Goal: Task Accomplishment & Management: Manage account settings

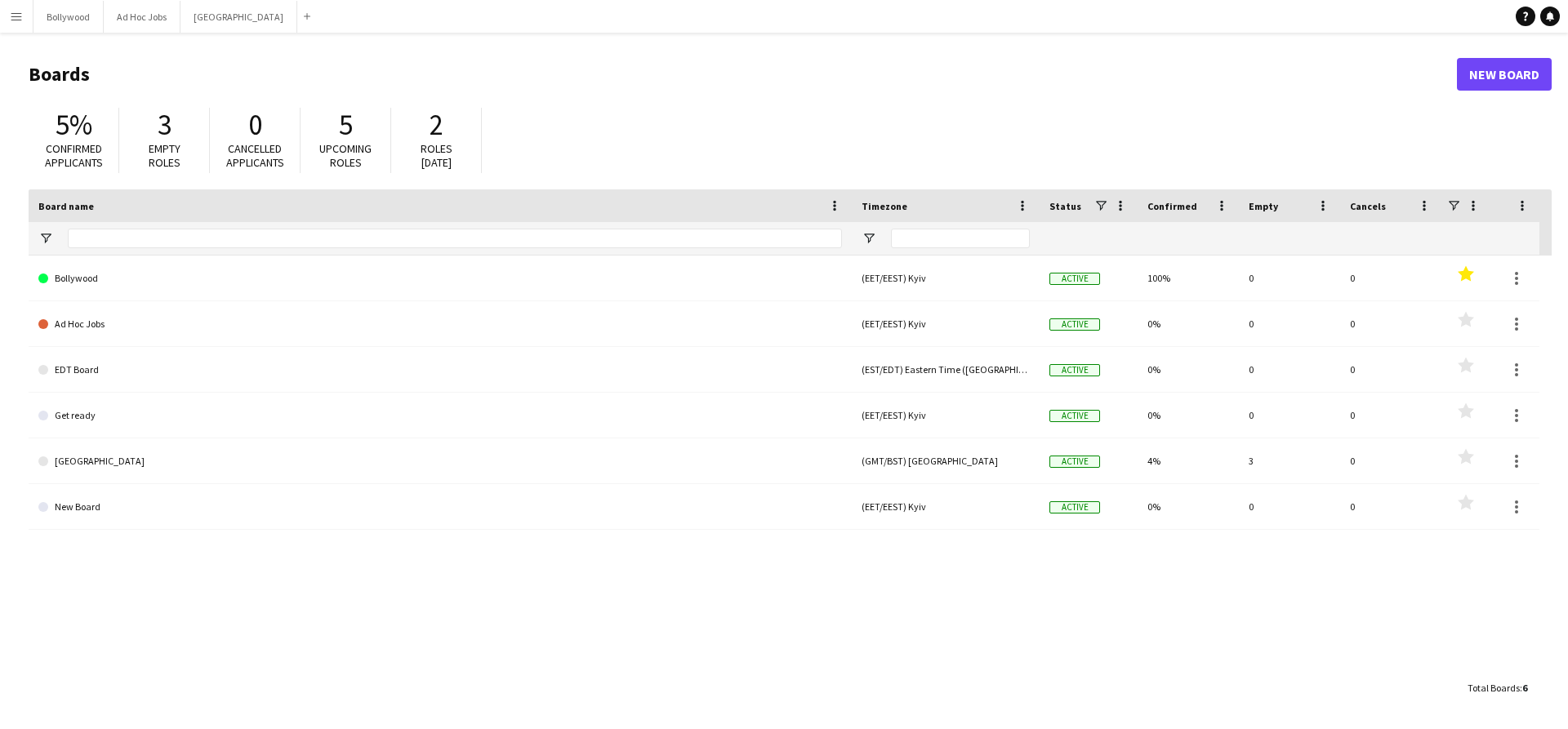
click at [22, 15] on app-icon "Menu" at bounding box center [16, 16] width 13 height 13
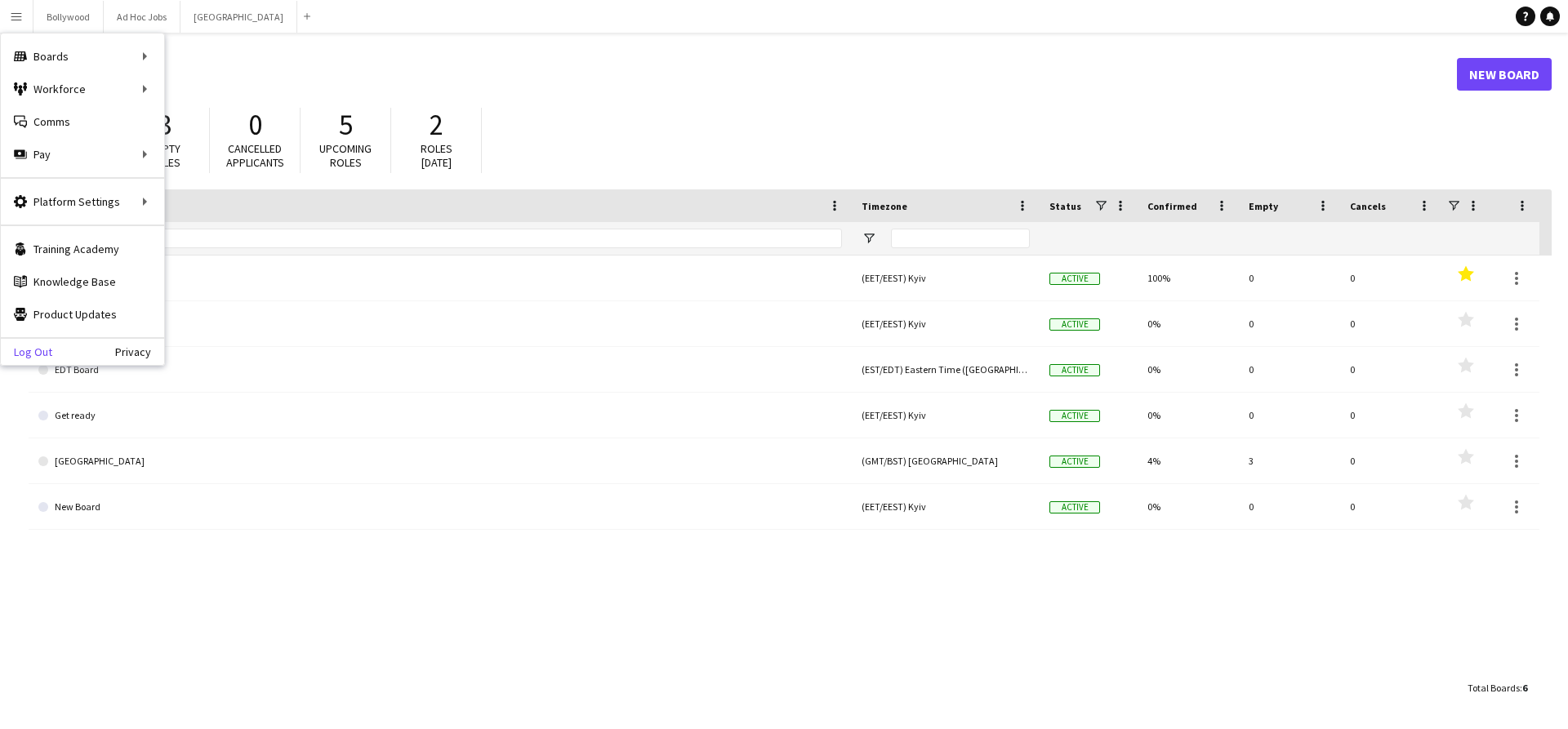
click at [35, 356] on link "Log Out" at bounding box center [26, 352] width 51 height 13
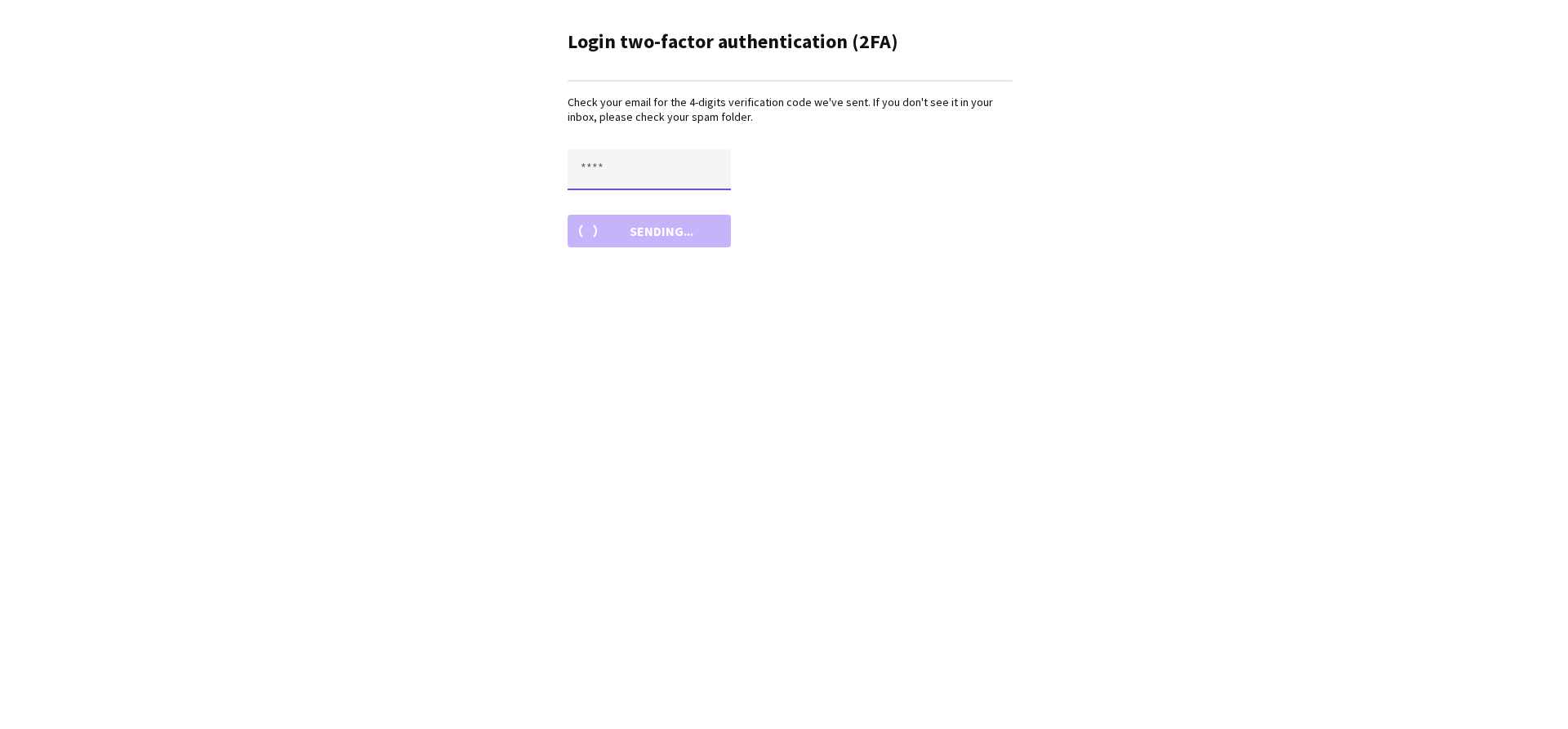
click at [591, 182] on input "text" at bounding box center [649, 170] width 163 height 41
click at [559, 197] on main "Login two-factor authentication (2FA) Check your email for the 4-digits verific…" at bounding box center [784, 136] width 490 height 272
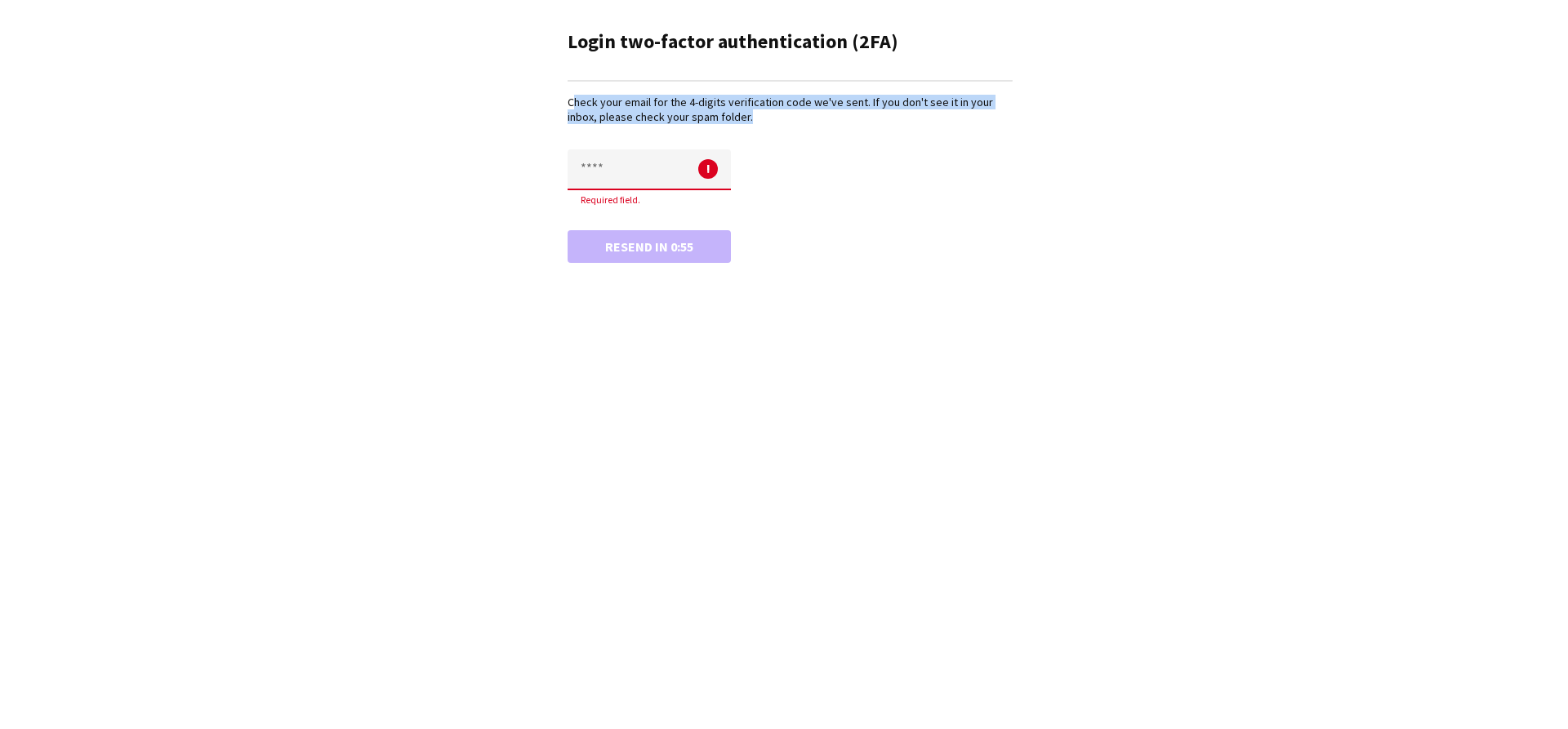
drag, startPoint x: 565, startPoint y: 99, endPoint x: 760, endPoint y: 128, distance: 197.1
click at [760, 128] on main "Login two-factor authentication (2FA) Check your email for the 4-digits verific…" at bounding box center [784, 143] width 490 height 287
click at [760, 128] on div "Check your email for the 4-digits verification code we've sent. If you don't se…" at bounding box center [790, 178] width 445 height 167
drag, startPoint x: 760, startPoint y: 128, endPoint x: 573, endPoint y: 100, distance: 189.1
click at [573, 100] on div "Check your email for the 4-digits verification code we've sent. If you don't se…" at bounding box center [790, 178] width 445 height 167
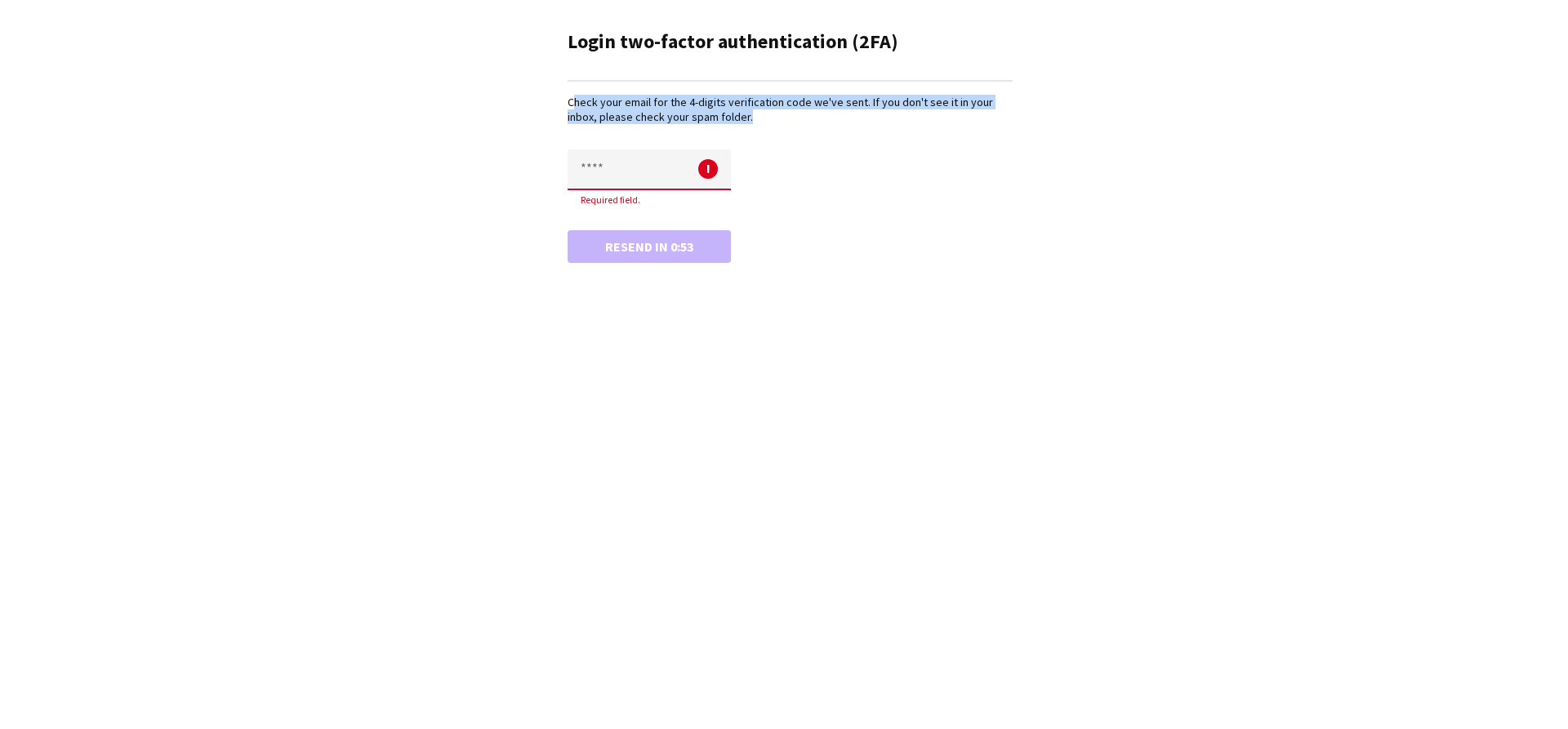
click at [573, 100] on p "Check your email for the 4-digits verification code we've sent. If you don't se…" at bounding box center [790, 110] width 445 height 30
drag, startPoint x: 573, startPoint y: 100, endPoint x: 765, endPoint y: 119, distance: 192.9
click at [765, 119] on p "Check your email for the 4-digits verification code we've sent. If you don't se…" at bounding box center [790, 110] width 445 height 30
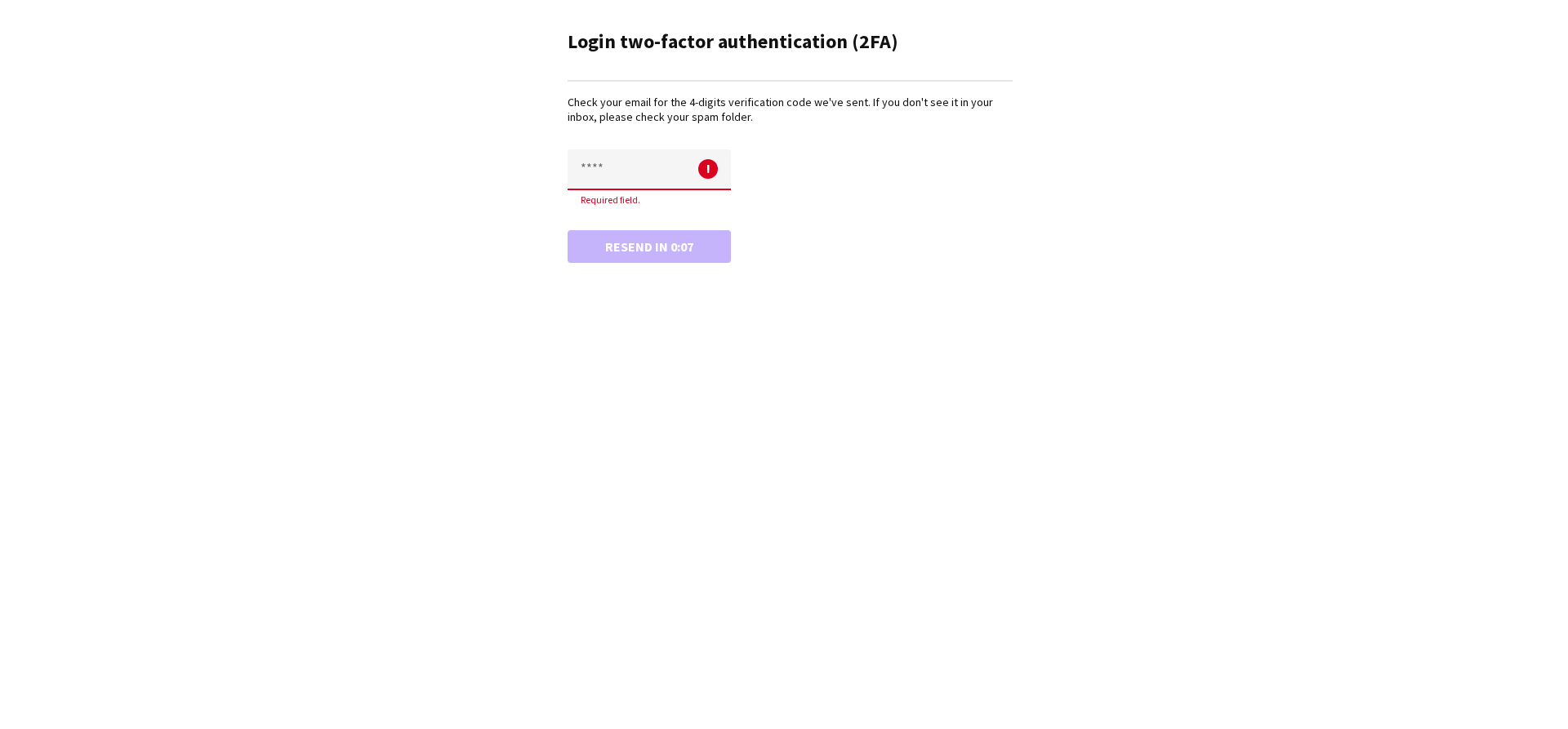
click at [568, 179] on input "text" at bounding box center [649, 170] width 163 height 41
click at [594, 175] on input "text" at bounding box center [649, 170] width 163 height 41
type input "****"
click at [568, 215] on button "Confirm" at bounding box center [649, 231] width 163 height 33
